Goal: Task Accomplishment & Management: Use online tool/utility

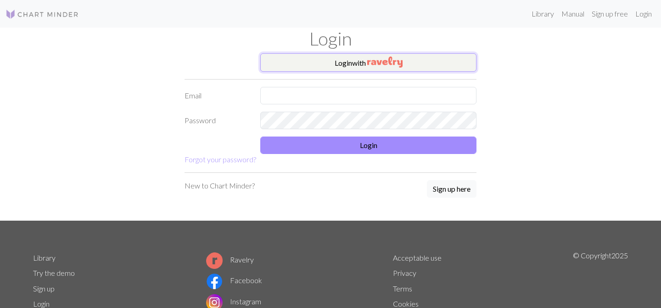
click at [371, 66] on img "button" at bounding box center [384, 61] width 35 height 11
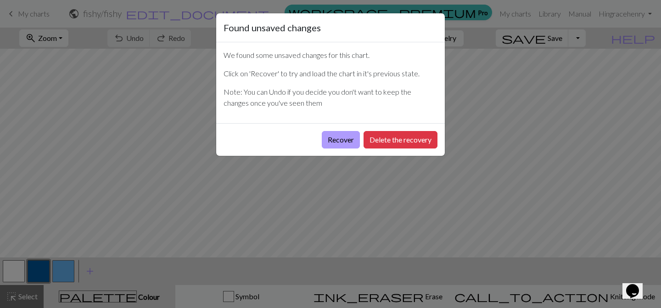
click at [343, 141] on button "Recover" at bounding box center [341, 139] width 38 height 17
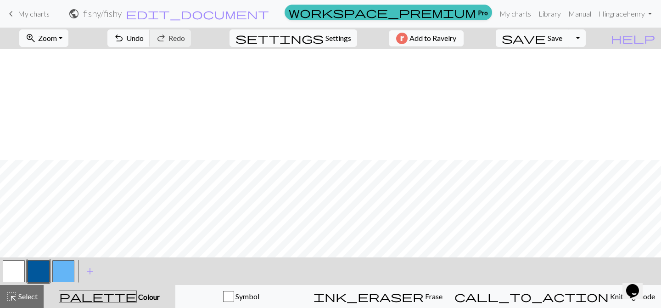
scroll to position [111, 0]
click at [447, 45] on button "Add to Ravelry" at bounding box center [426, 38] width 75 height 16
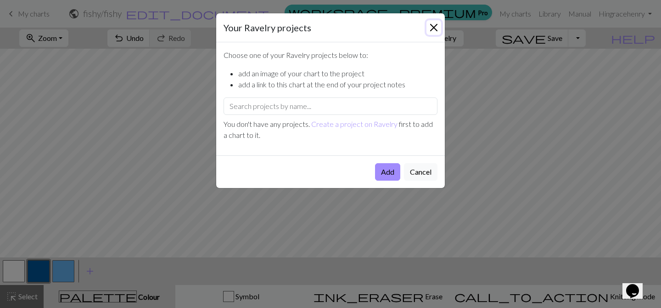
click at [436, 28] on button "Close" at bounding box center [434, 27] width 15 height 15
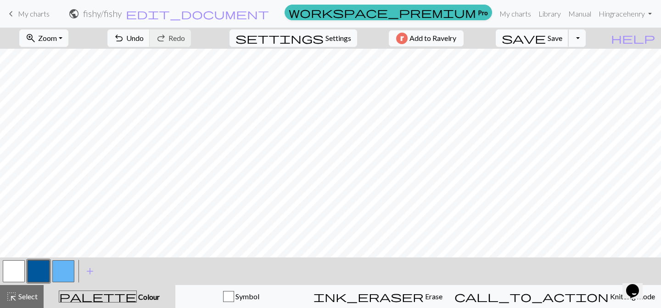
click at [565, 35] on button "save Save Save" at bounding box center [532, 37] width 73 height 17
click at [556, 33] on div "Chart saved" at bounding box center [330, 18] width 661 height 36
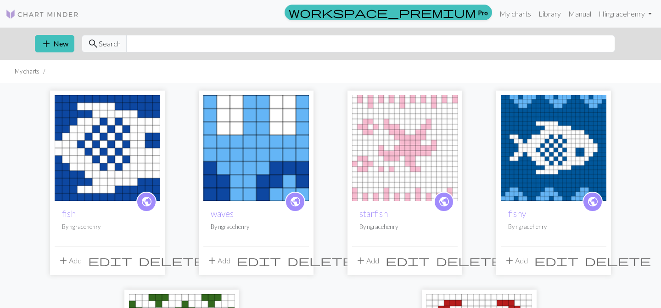
click at [216, 161] on img at bounding box center [256, 148] width 106 height 106
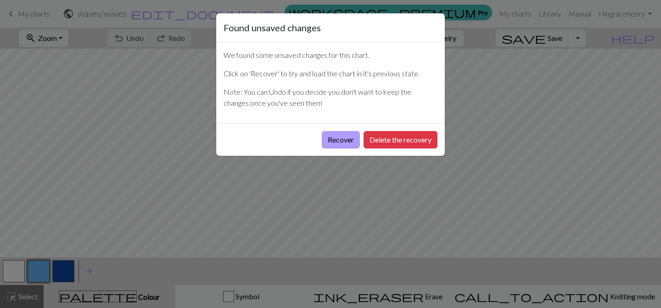
click at [345, 140] on button "Recover" at bounding box center [341, 139] width 38 height 17
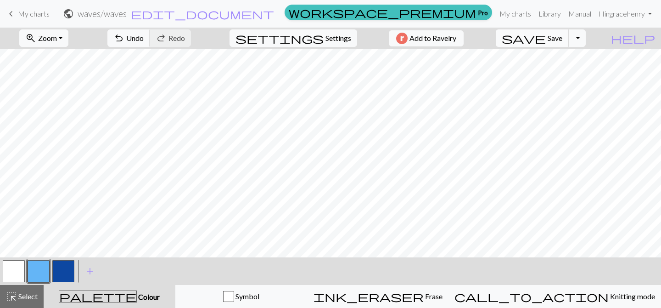
click at [569, 31] on button "save Save Save" at bounding box center [532, 37] width 73 height 17
